Goal: Transaction & Acquisition: Purchase product/service

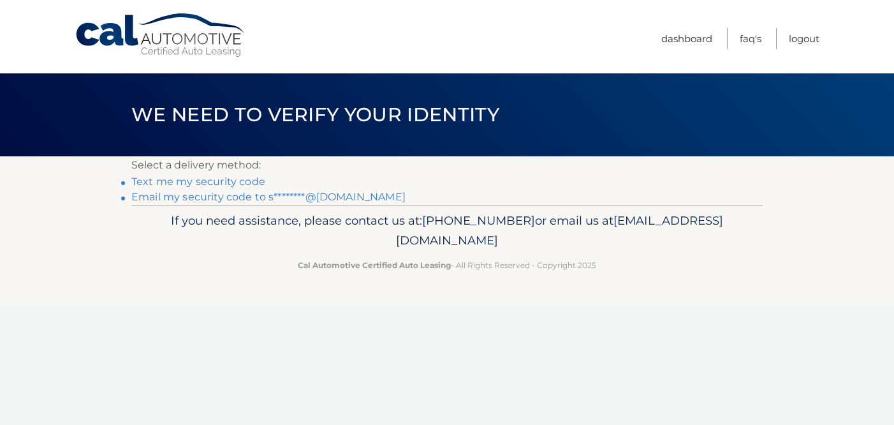
click at [221, 198] on link "Email my security code to s********@[DOMAIN_NAME]" at bounding box center [268, 197] width 274 height 12
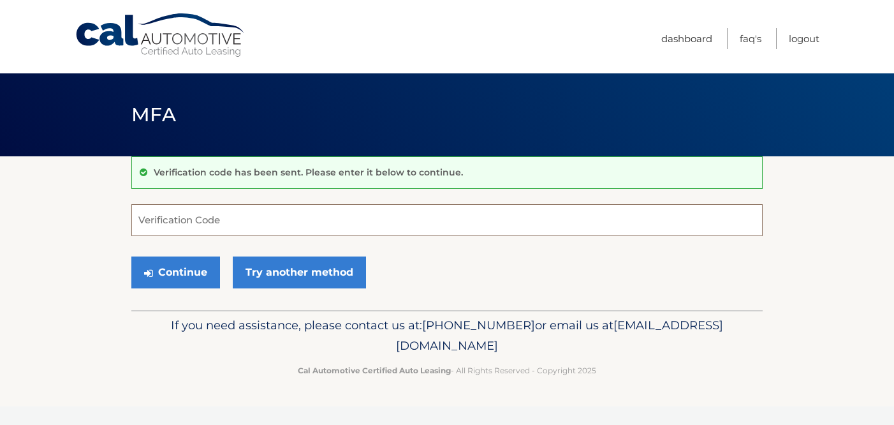
click at [226, 218] on input "Verification Code" at bounding box center [446, 220] width 631 height 32
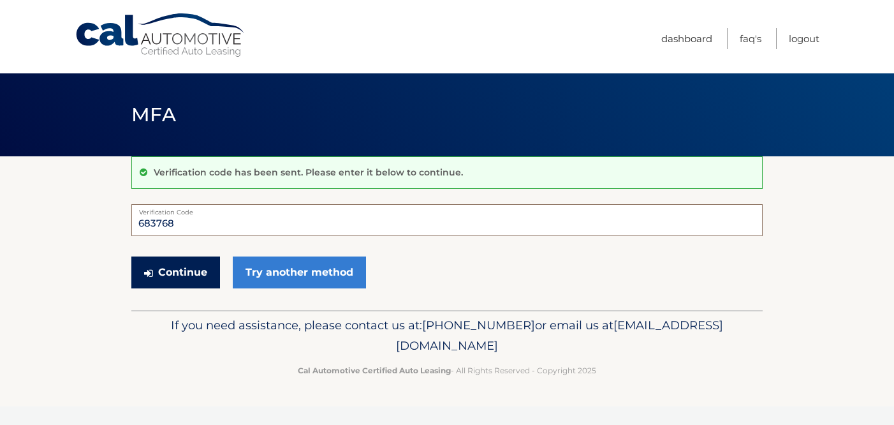
type input "683768"
click at [192, 280] on button "Continue" at bounding box center [175, 272] width 89 height 32
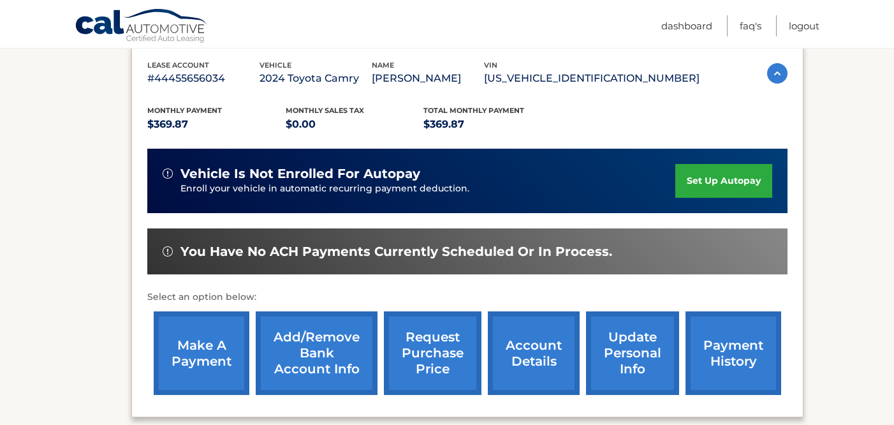
scroll to position [255, 0]
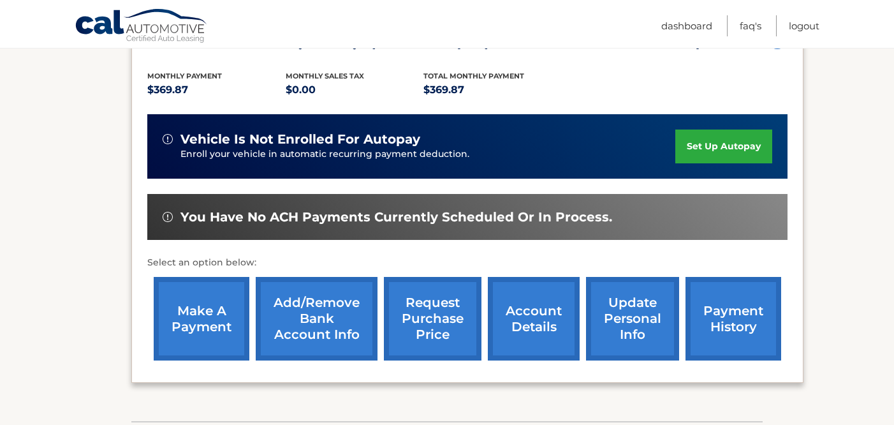
click at [216, 304] on link "make a payment" at bounding box center [202, 319] width 96 height 84
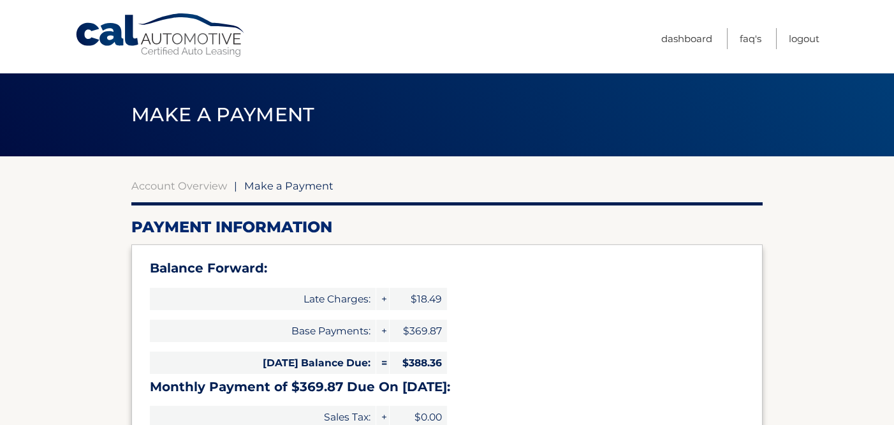
select select "NjJhZDRiYTAtM2U3YS00MjdhLTliOTktZTliNWQ2OWU0MzY3"
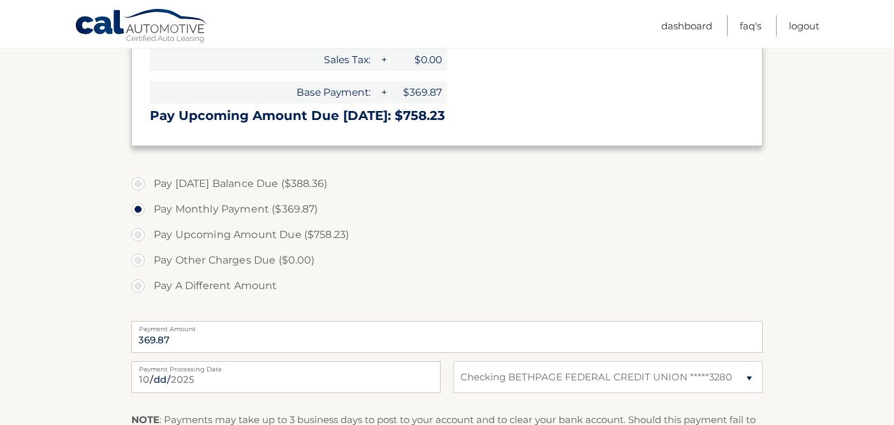
scroll to position [383, 0]
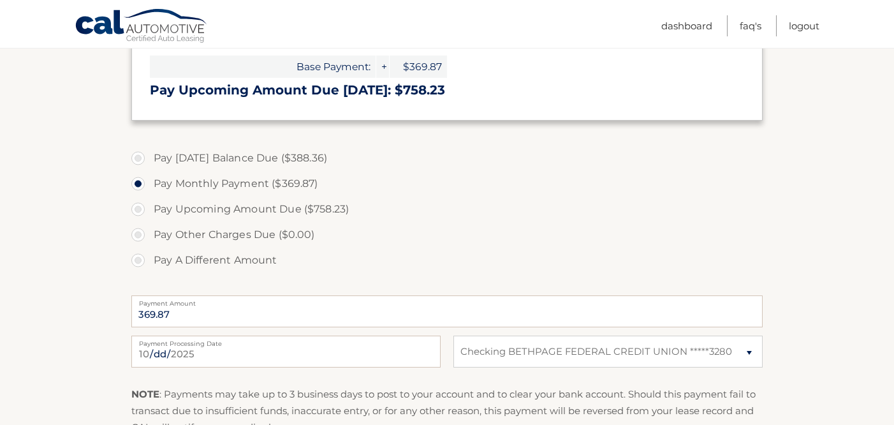
click at [141, 158] on label "Pay Today's Balance Due ($388.36)" at bounding box center [446, 158] width 631 height 26
click at [141, 158] on input "Pay Today's Balance Due ($388.36)" at bounding box center [142, 155] width 13 height 20
radio input "true"
type input "388.36"
click at [428, 279] on div "Pay Today's Balance Due ($388.36) Pay Monthly Payment ($369.87) Pay Upcoming Am…" at bounding box center [446, 216] width 631 height 142
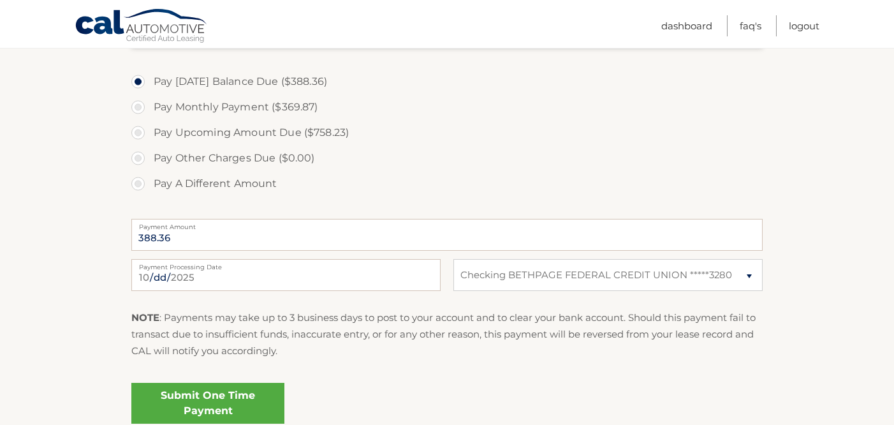
scroll to position [485, 0]
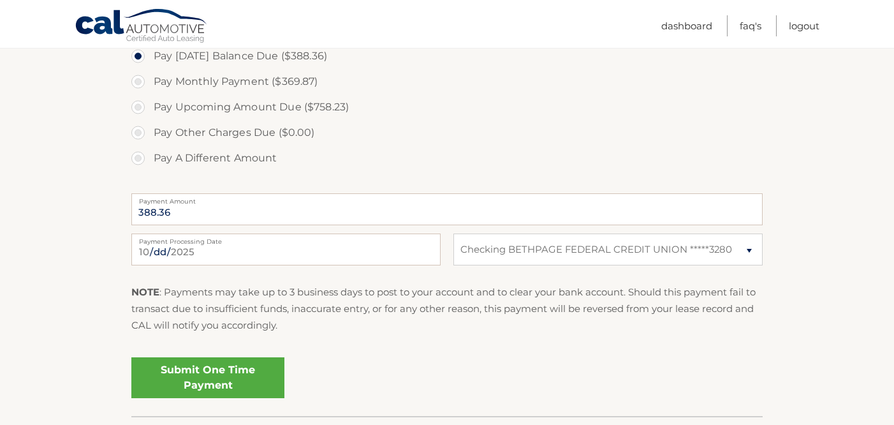
click at [253, 367] on link "Submit One Time Payment" at bounding box center [207, 377] width 153 height 41
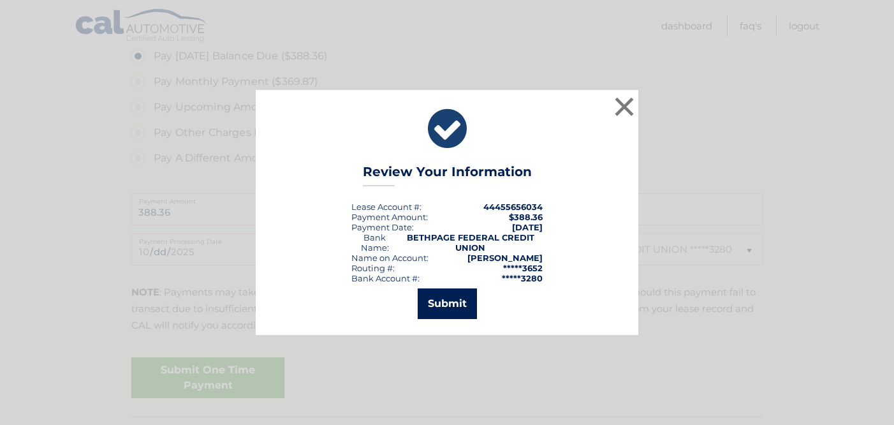
click at [454, 301] on button "Submit" at bounding box center [447, 303] width 59 height 31
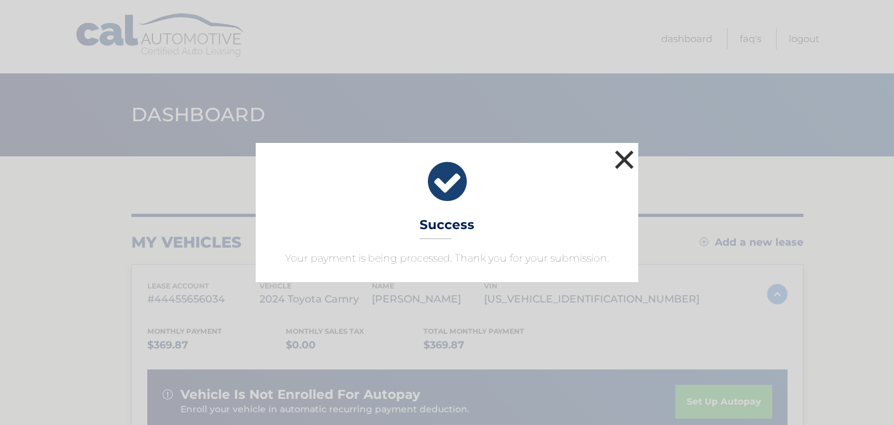
click at [620, 160] on button "×" at bounding box center [625, 160] width 26 height 26
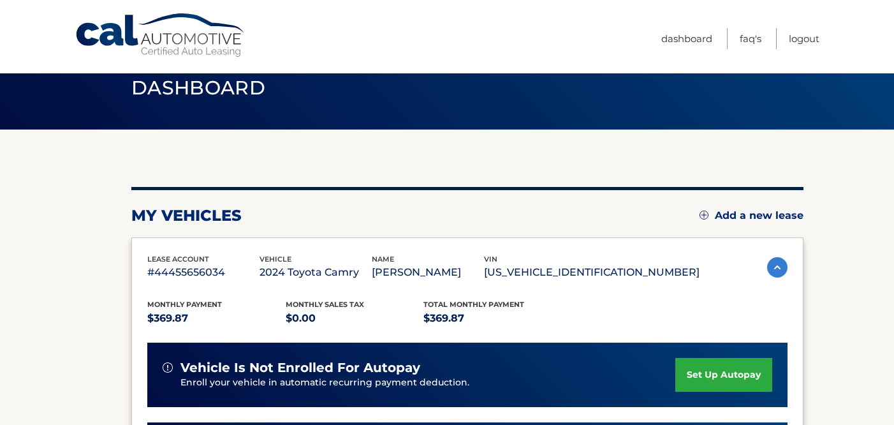
scroll to position [26, 0]
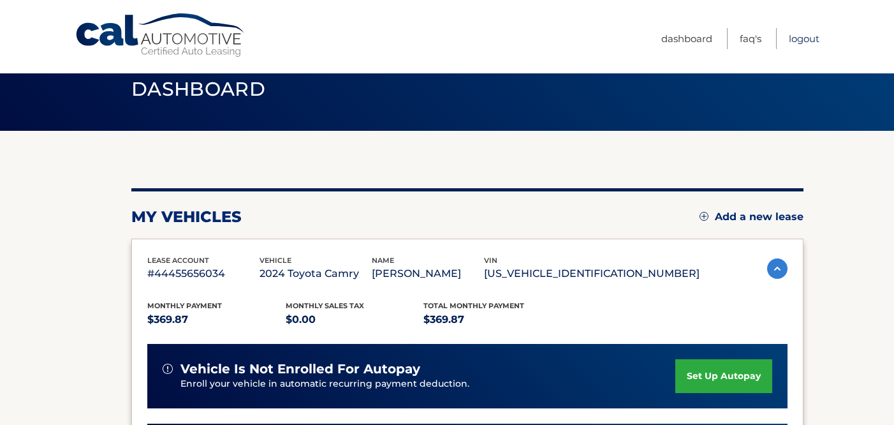
click at [816, 40] on link "Logout" at bounding box center [804, 38] width 31 height 21
